Goal: Transaction & Acquisition: Purchase product/service

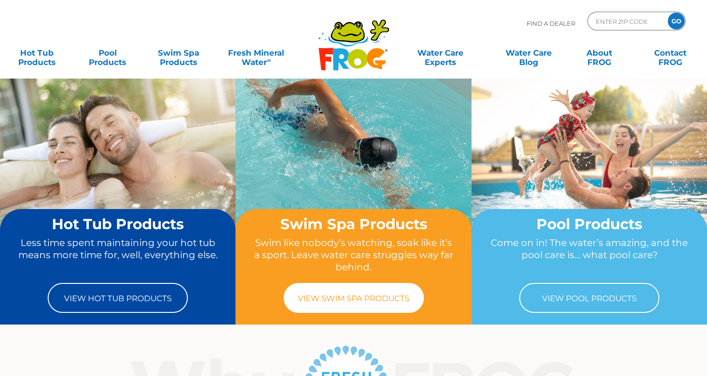
click at [349, 303] on link "View Swim Spa Products" at bounding box center [354, 298] width 140 height 30
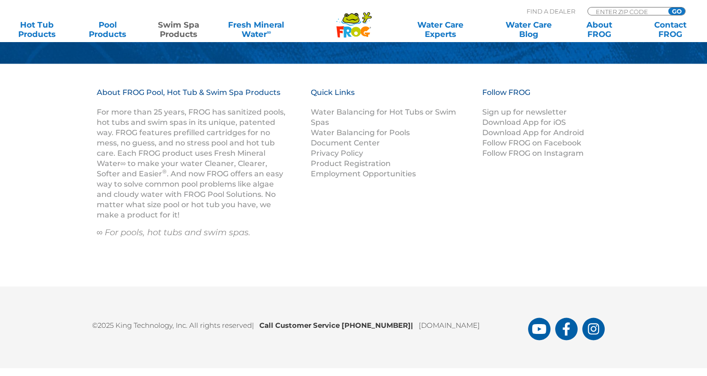
scroll to position [1722, 0]
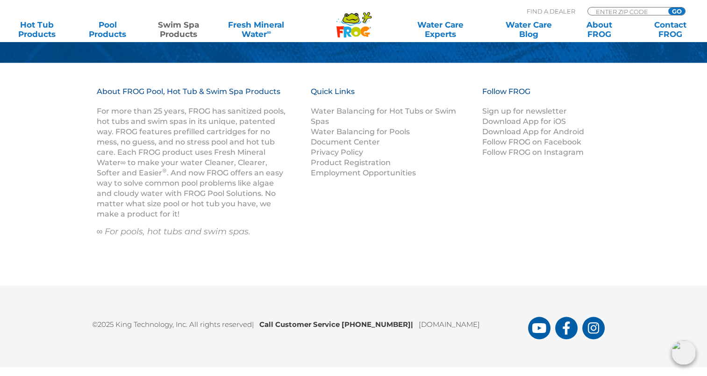
click at [681, 356] on img at bounding box center [683, 352] width 24 height 24
click at [473, 241] on div "About FROG Pool, Hot Tub & Swim Spa Products For more than 25 years, FROG has s…" at bounding box center [353, 174] width 561 height 176
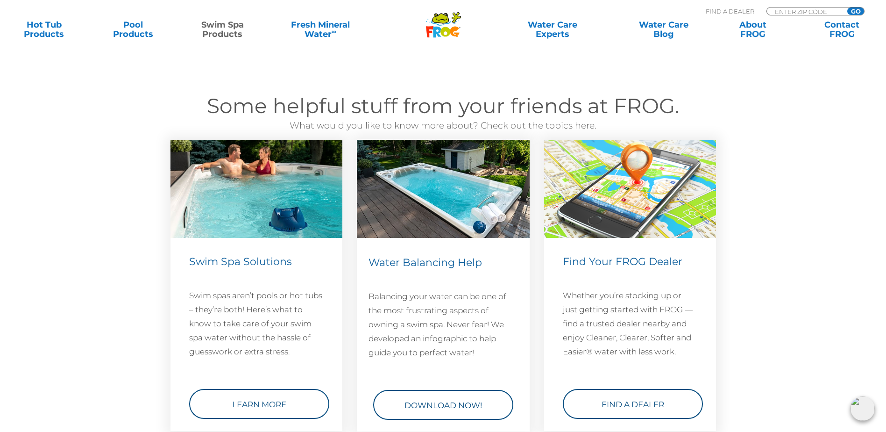
scroll to position [1172, 0]
